Goal: Information Seeking & Learning: Learn about a topic

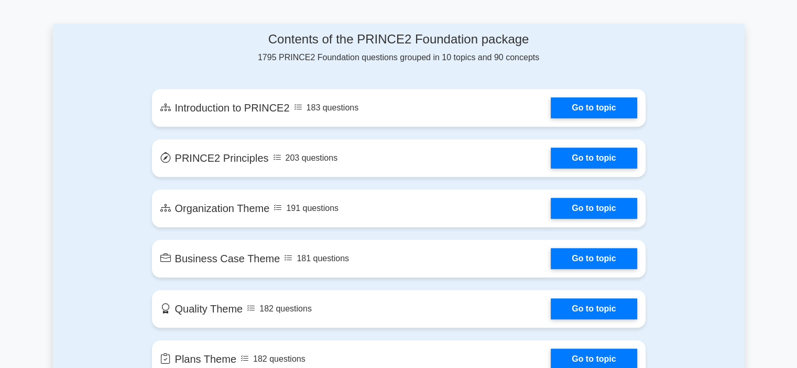
scroll to position [472, 0]
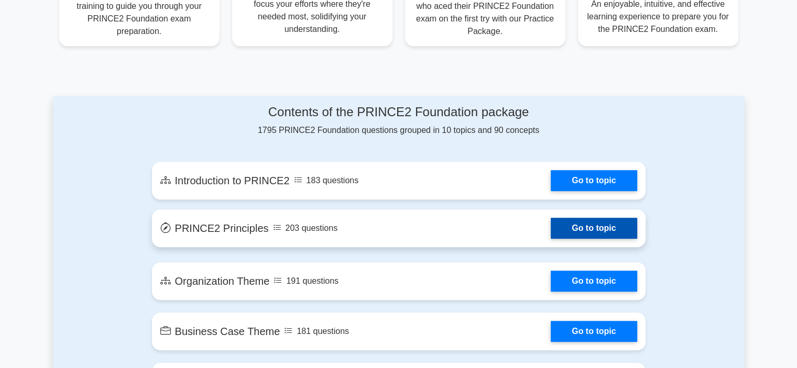
click at [551, 222] on link "Go to topic" at bounding box center [594, 228] width 86 height 21
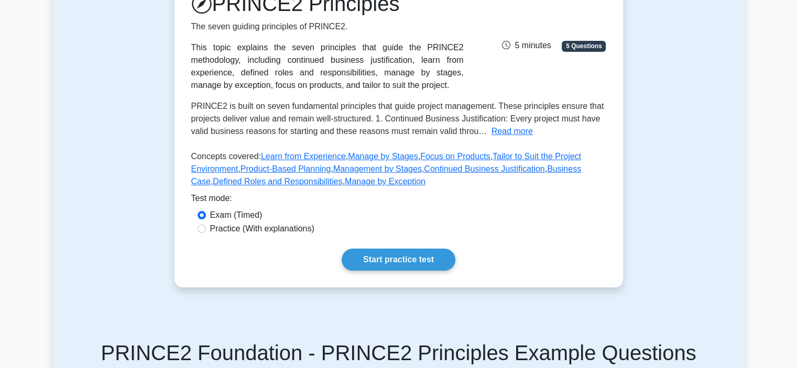
scroll to position [314, 0]
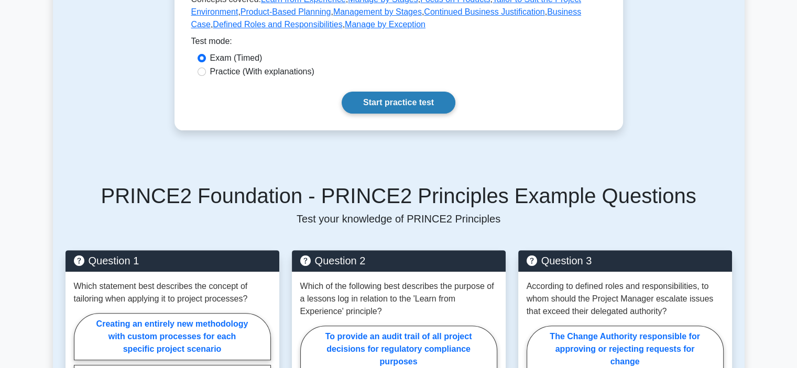
click at [396, 110] on link "Start practice test" at bounding box center [399, 103] width 114 height 22
